Goal: Task Accomplishment & Management: Use online tool/utility

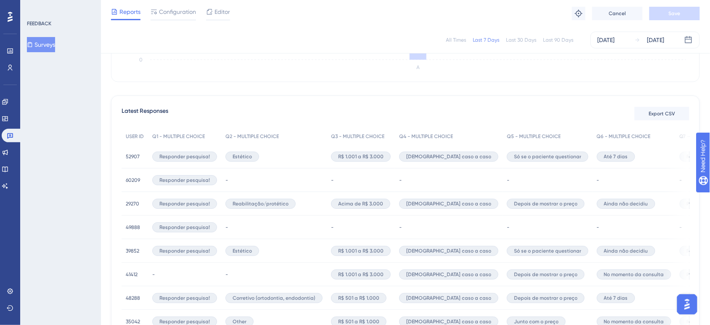
scroll to position [24, 0]
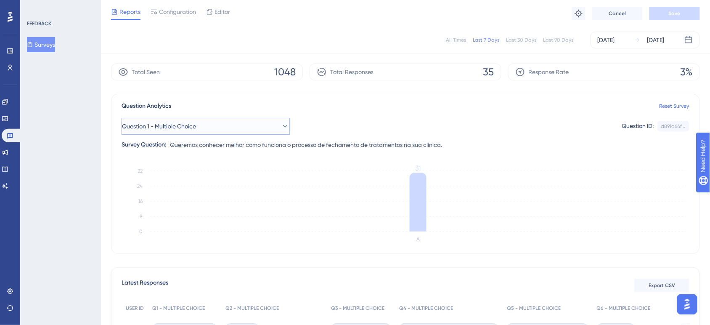
click at [222, 119] on button "Question 1 - Multiple Choice" at bounding box center [206, 126] width 168 height 17
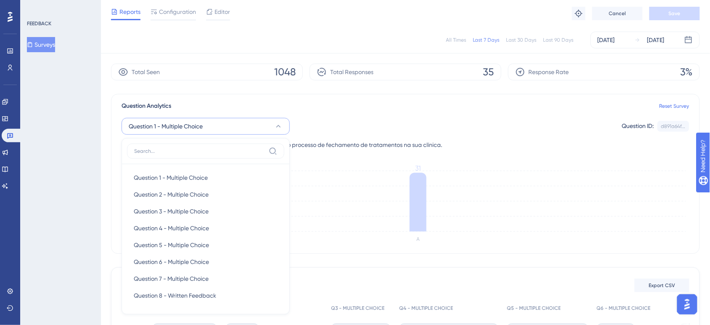
scroll to position [86, 0]
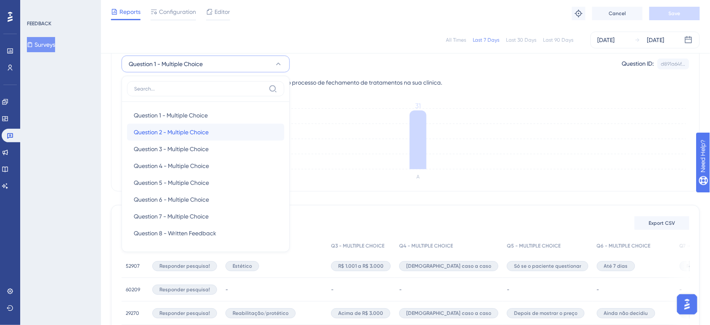
click at [218, 133] on div "Question 2 - Multiple Choice Question 2 - Multiple Choice" at bounding box center [206, 132] width 144 height 17
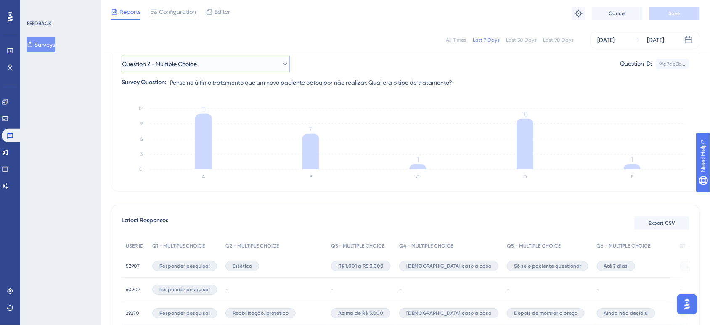
click at [230, 71] on button "Question 2 - Multiple Choice" at bounding box center [206, 64] width 168 height 17
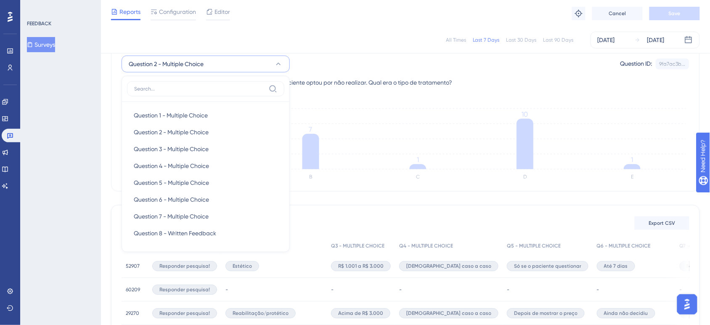
scroll to position [87, 0]
click at [217, 144] on div "Question 3 - Multiple Choice Question 3 - Multiple Choice" at bounding box center [206, 147] width 144 height 17
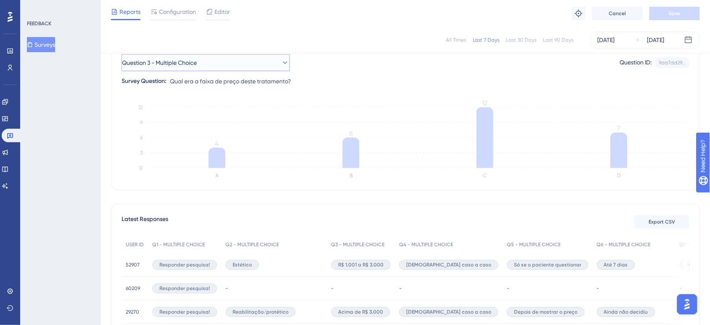
click at [264, 70] on button "Question 3 - Multiple Choice" at bounding box center [206, 62] width 168 height 17
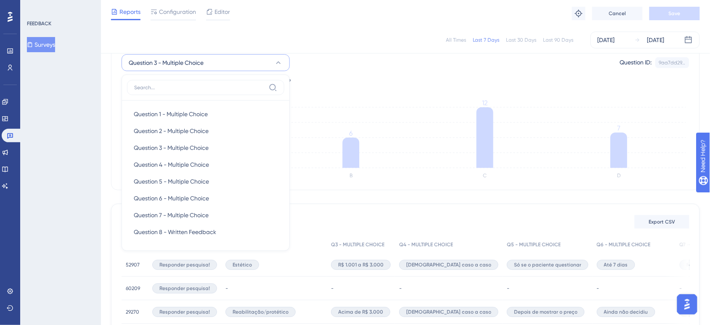
scroll to position [86, 0]
click at [236, 163] on div "Question 4 - Multiple Choice Question 4 - Multiple Choice" at bounding box center [206, 165] width 144 height 17
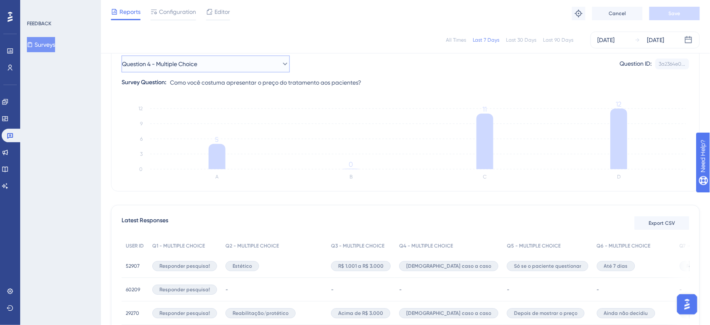
click at [243, 71] on button "Question 4 - Multiple Choice" at bounding box center [206, 64] width 168 height 17
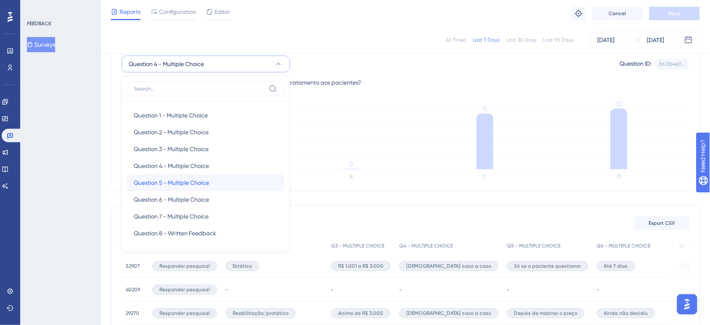
click at [212, 186] on div "Question 5 - Multiple Choice Question 5 - Multiple Choice" at bounding box center [206, 182] width 144 height 17
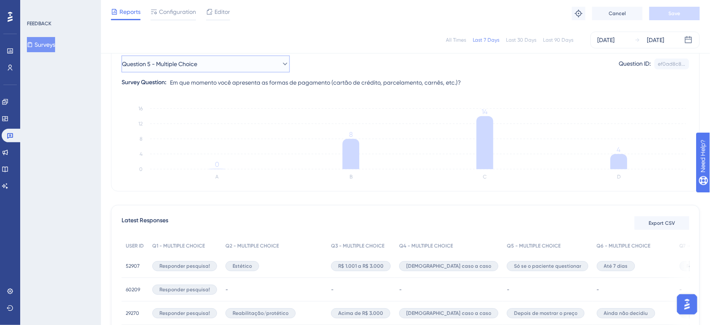
click at [225, 59] on button "Question 5 - Multiple Choice" at bounding box center [206, 64] width 168 height 17
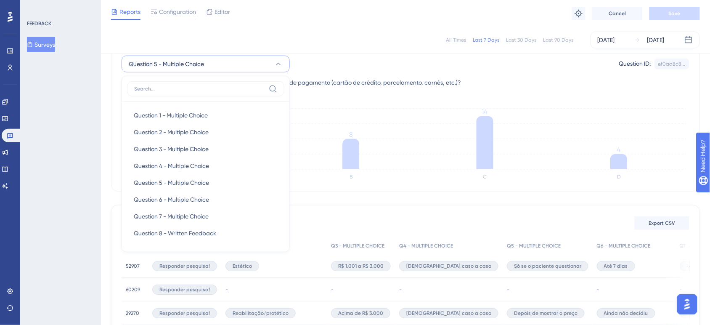
scroll to position [87, 0]
click at [208, 193] on span "Question 6 - Multiple Choice" at bounding box center [171, 198] width 75 height 10
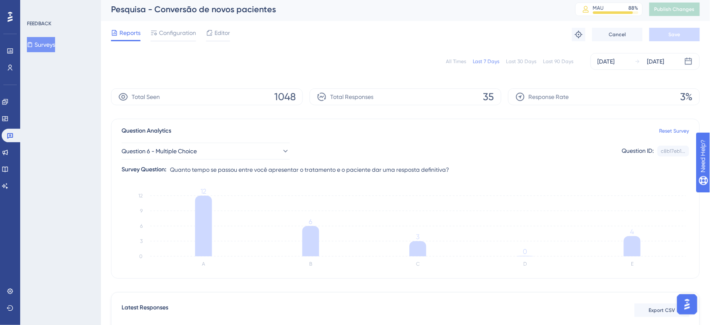
scroll to position [0, 0]
